Goal: Information Seeking & Learning: Learn about a topic

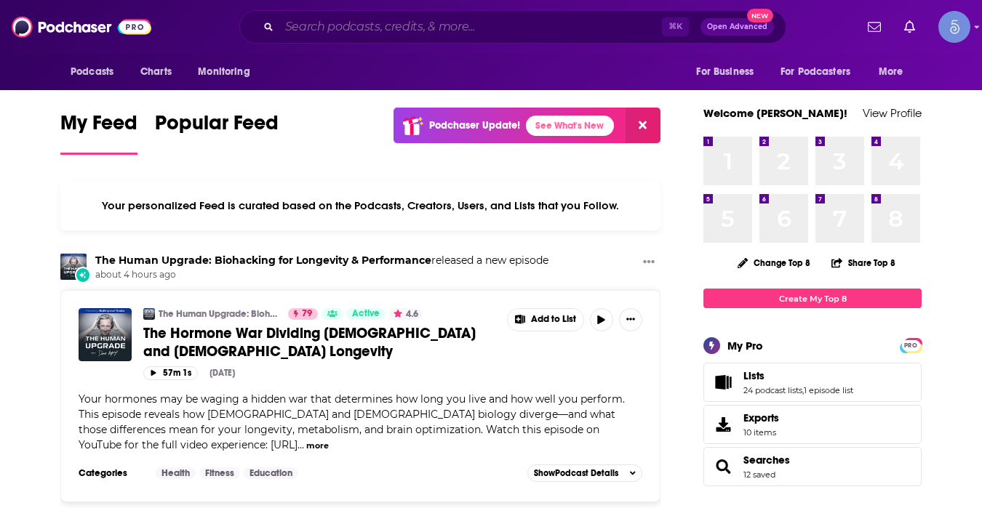
click at [416, 28] on input "Search podcasts, credits, & more..." at bounding box center [470, 26] width 383 height 23
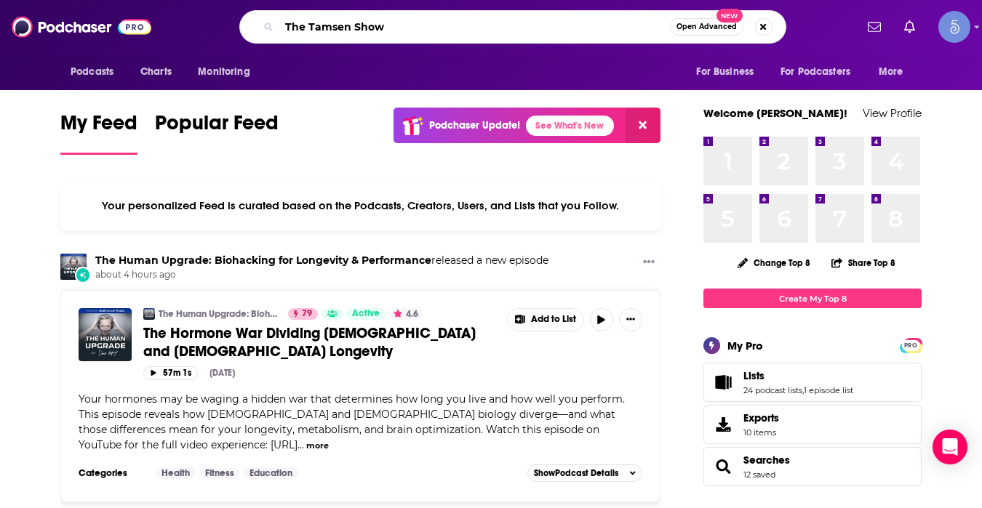
type input "The Tamsen Show"
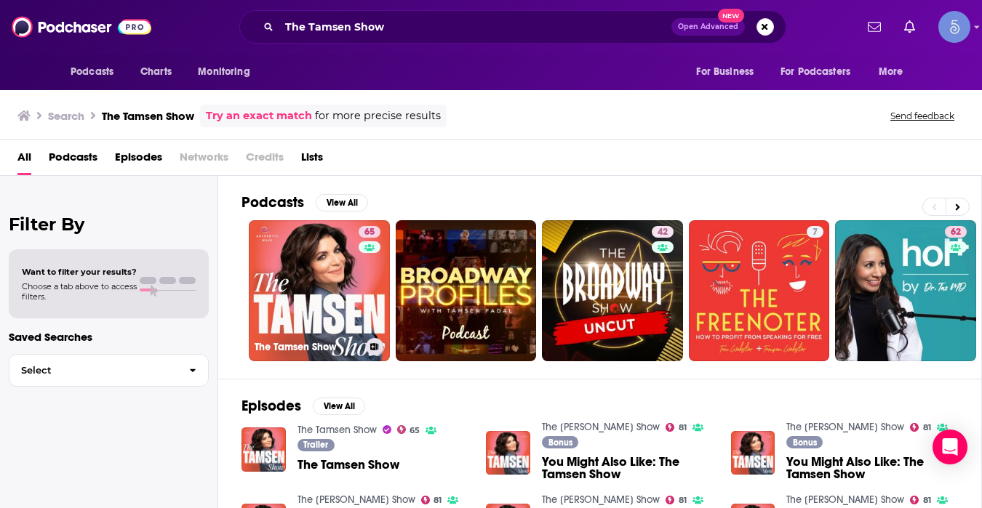
click at [340, 290] on link "65 The Tamsen Show" at bounding box center [319, 290] width 141 height 141
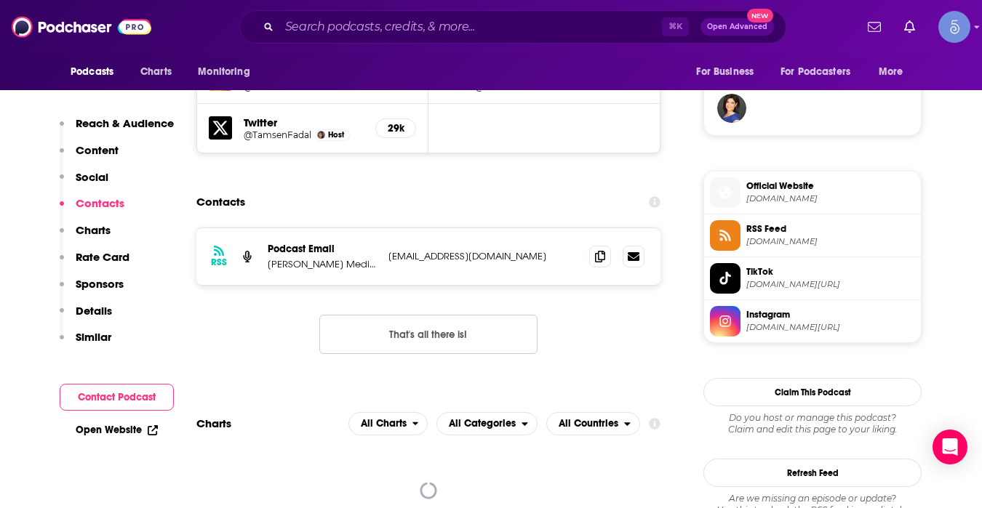
scroll to position [1067, 0]
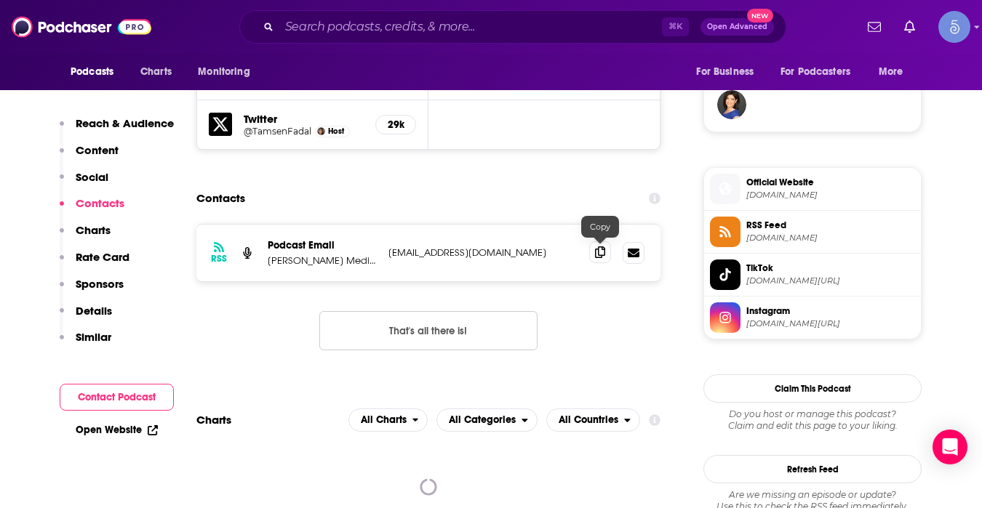
click at [603, 253] on icon at bounding box center [600, 253] width 10 height 12
